Goal: Task Accomplishment & Management: Manage account settings

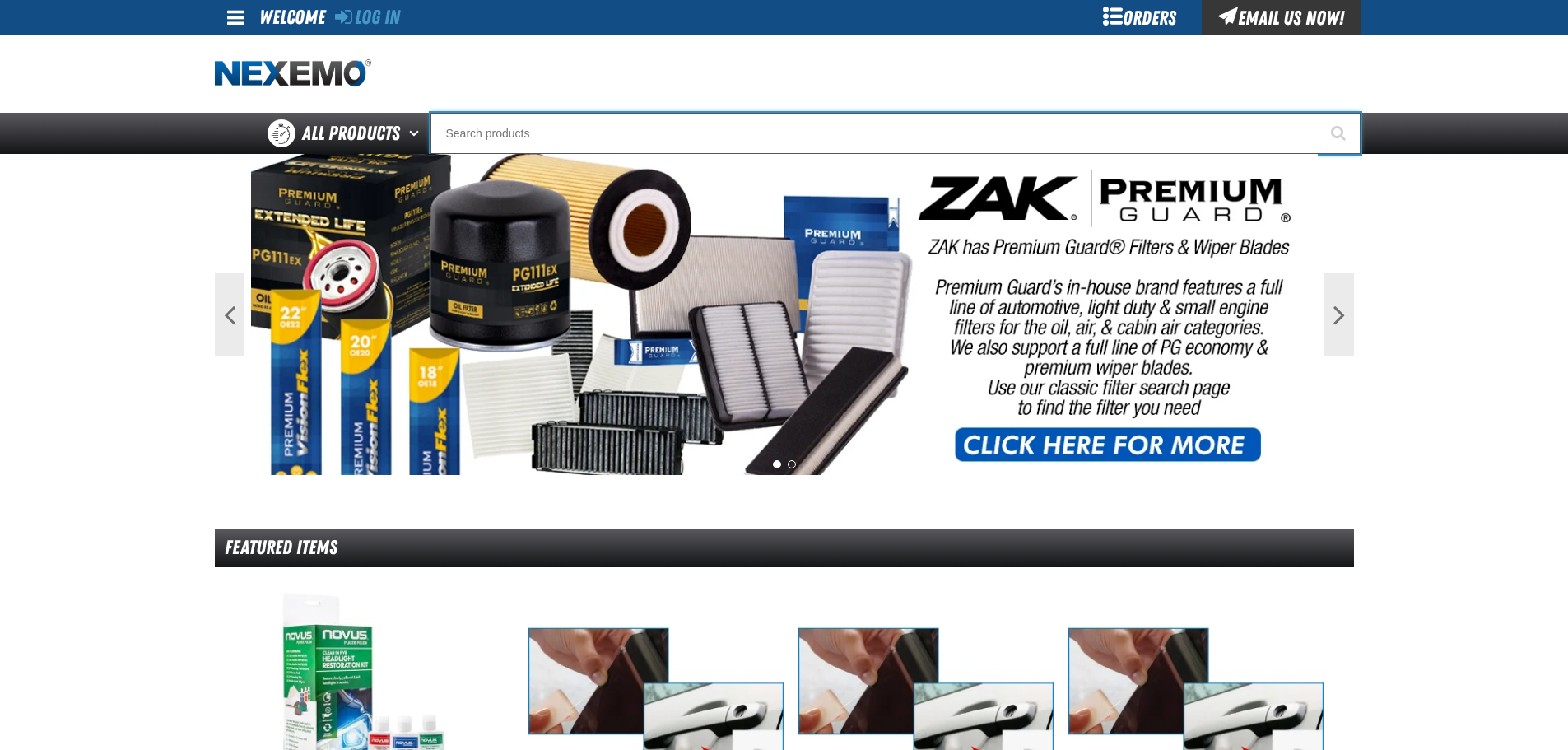
click at [721, 144] on input "Search" at bounding box center [895, 133] width 930 height 41
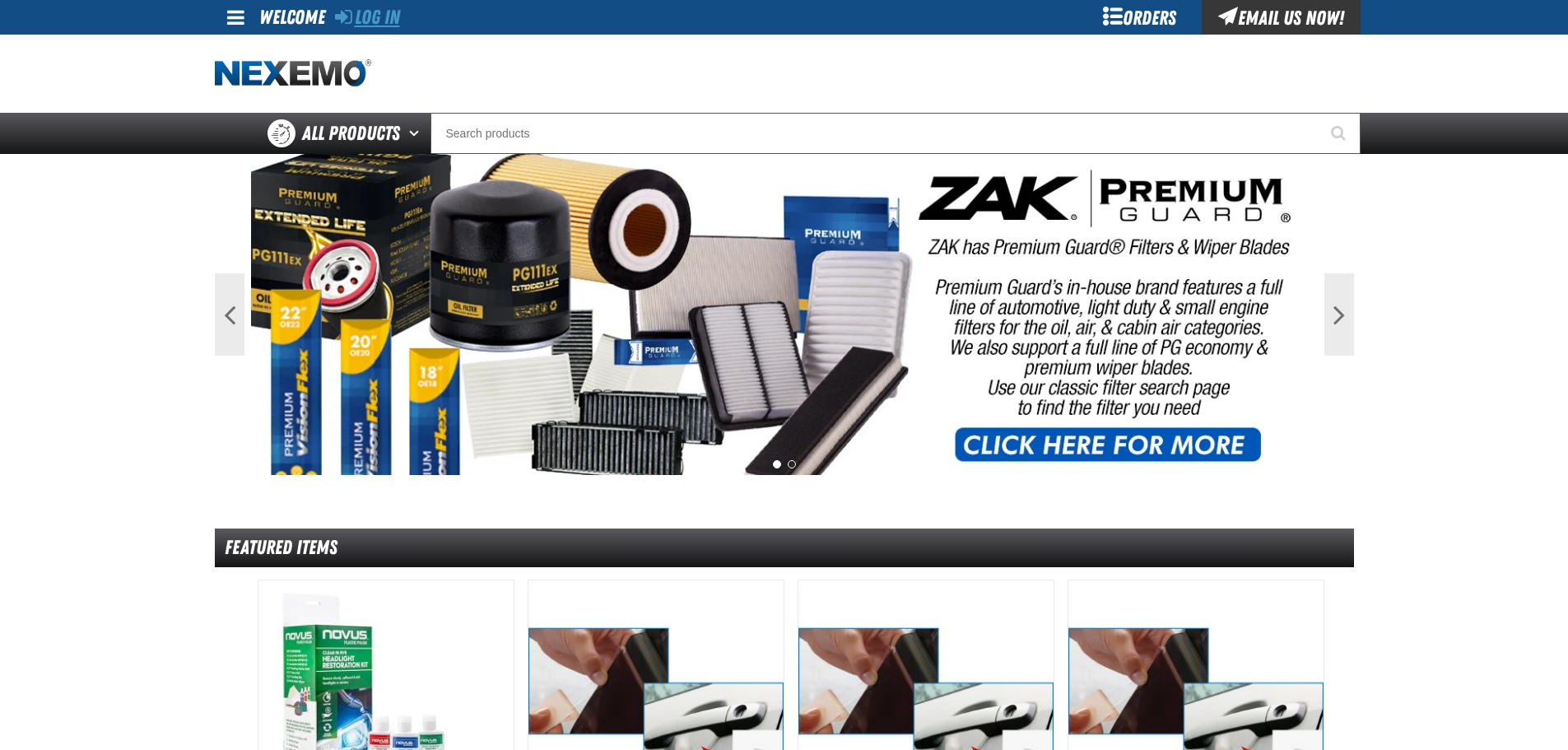
click at [400, 18] on link "Log In" at bounding box center [368, 17] width 65 height 23
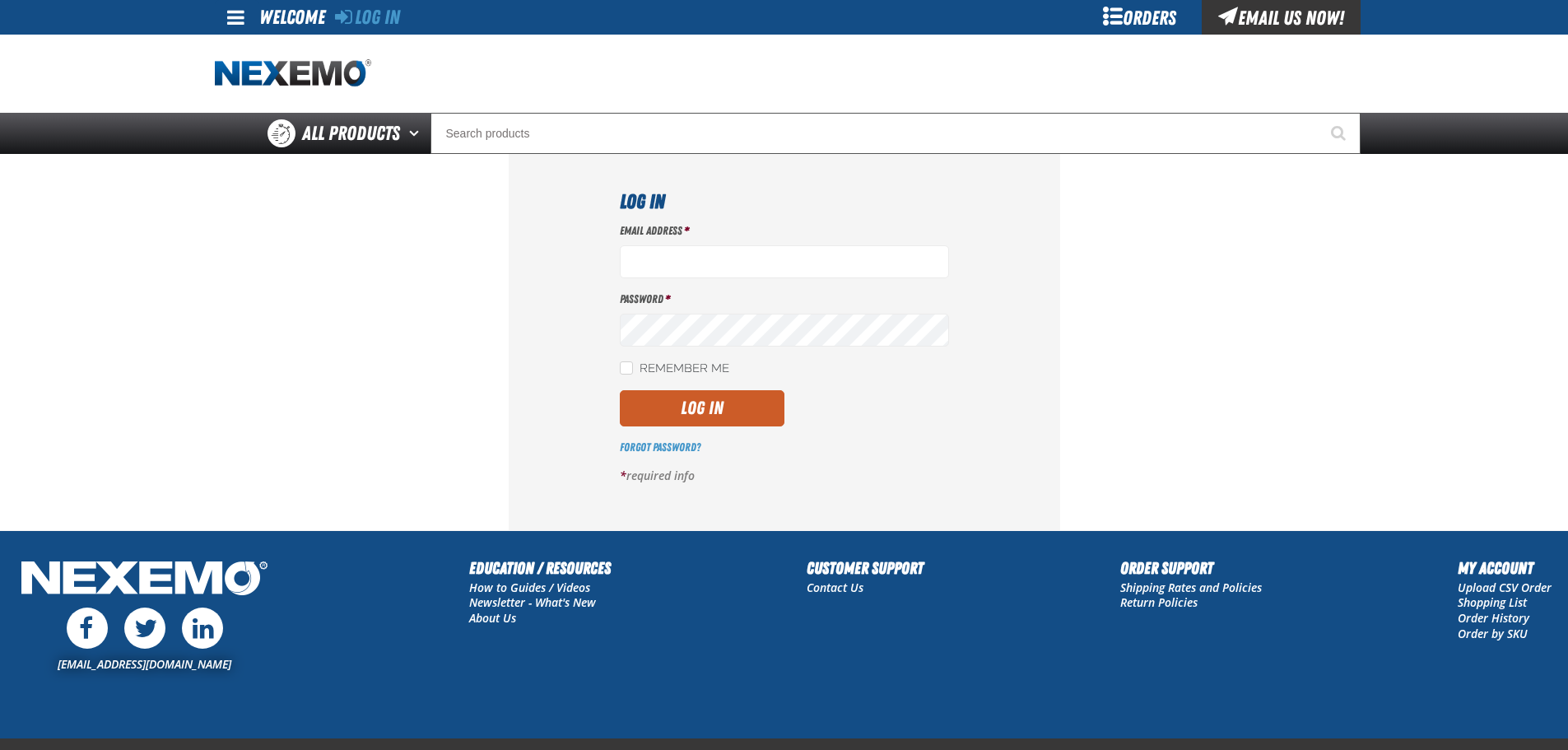
type input "lhernandez@vtaig.com"
click at [703, 389] on div "Email Address * lhernandez@vtaig.com Password * Remember Me Log In" at bounding box center [784, 359] width 329 height 274
click at [705, 399] on button "Log In" at bounding box center [702, 407] width 165 height 36
